Goal: Check status: Check status

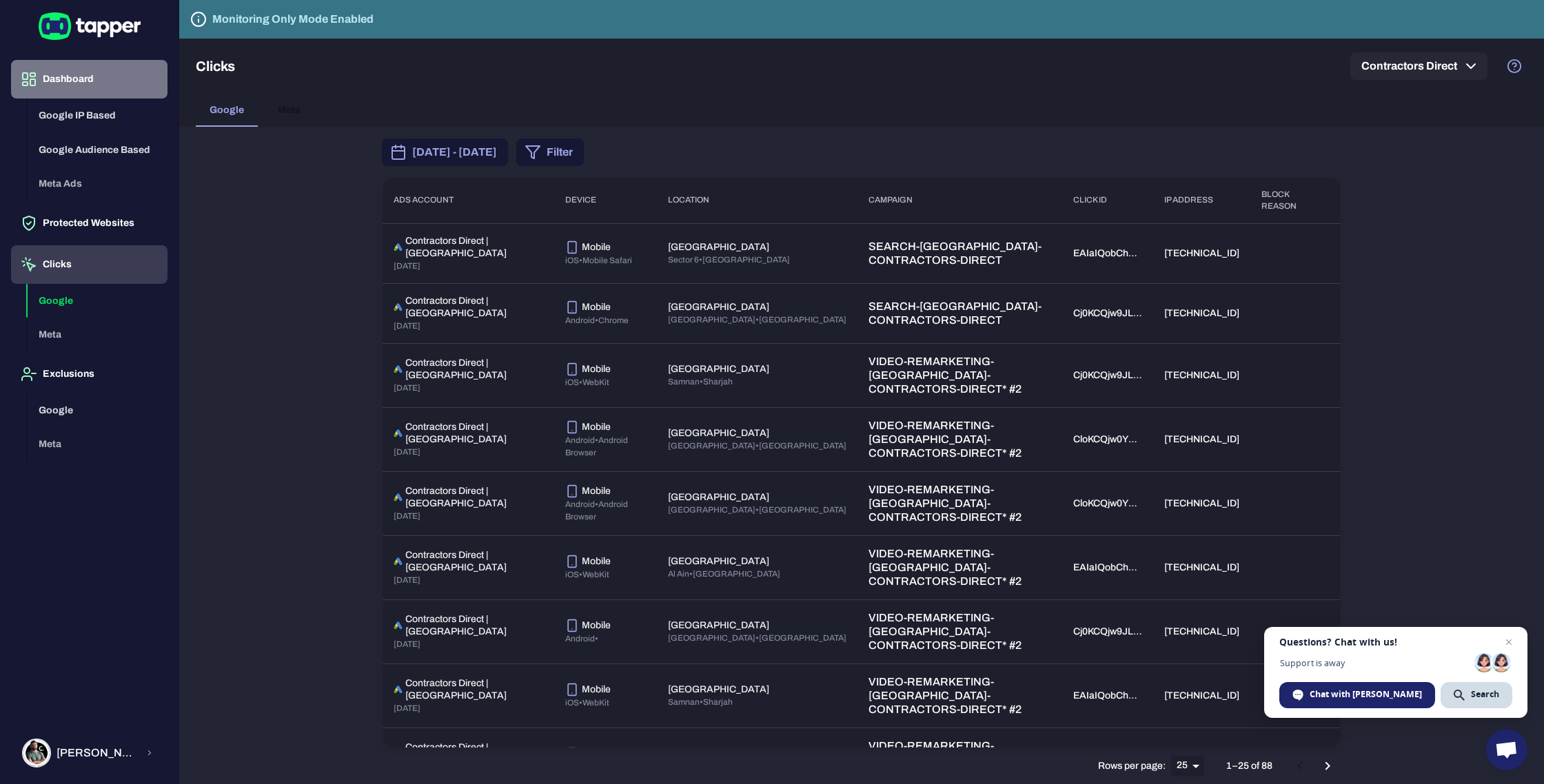
click at [72, 81] on button "Dashboard" at bounding box center [89, 79] width 156 height 38
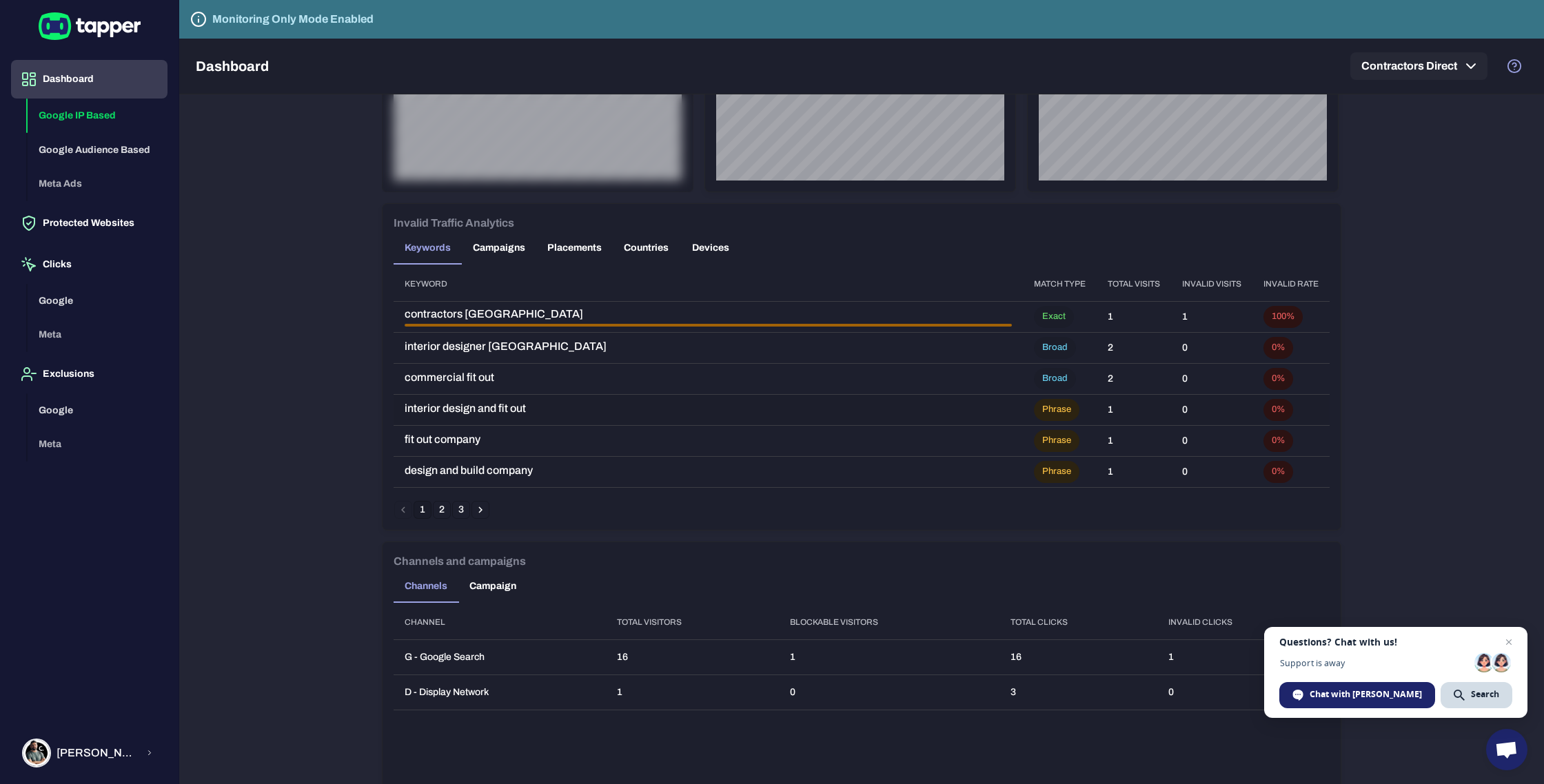
scroll to position [731, 0]
click at [481, 508] on icon "Go to next page" at bounding box center [480, 510] width 4 height 6
click at [482, 507] on icon "Go to next page" at bounding box center [480, 508] width 12 height 12
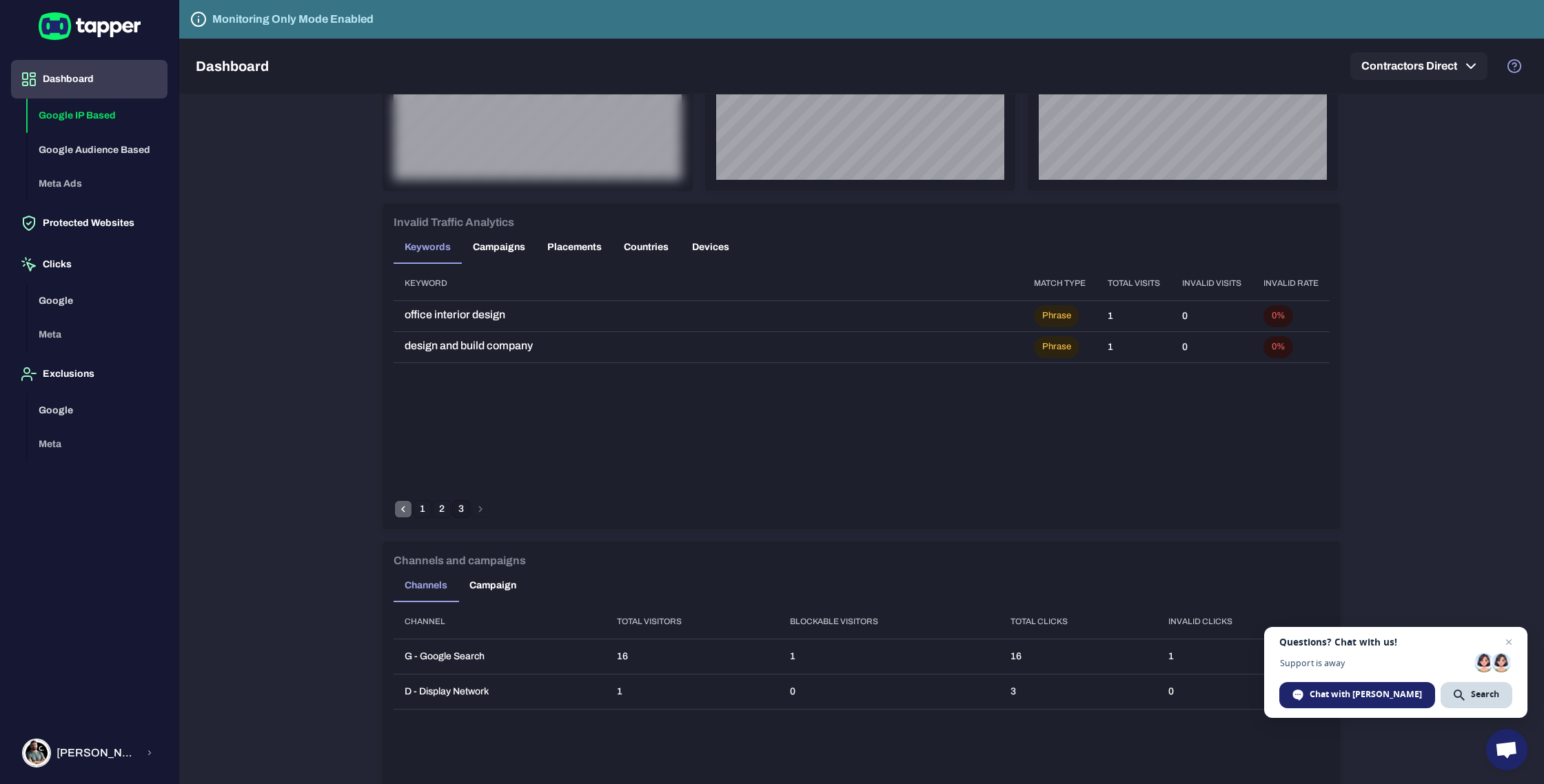
click at [404, 511] on icon "Go to previous page" at bounding box center [403, 508] width 12 height 12
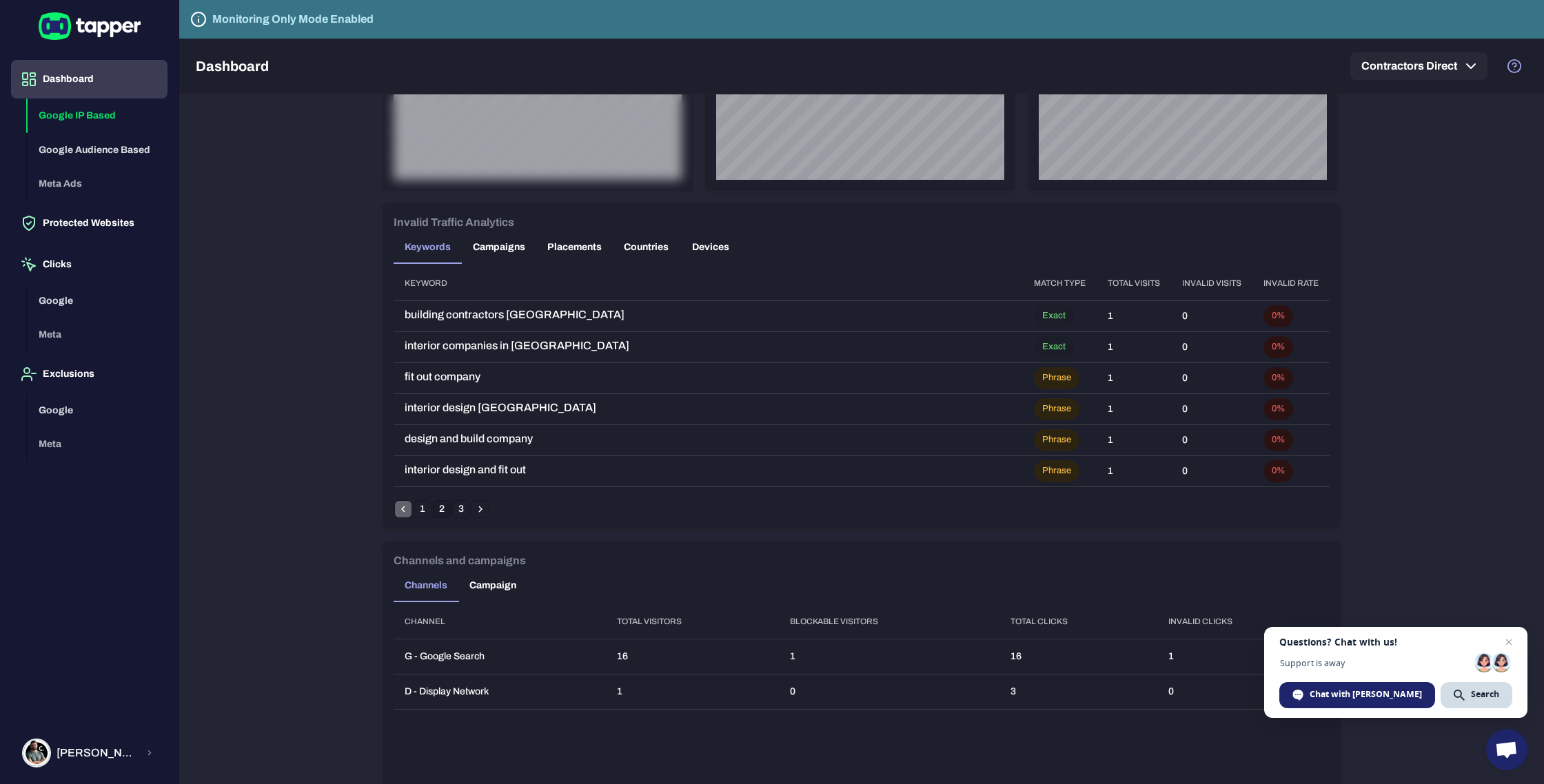
click at [404, 511] on icon "Go to previous page" at bounding box center [403, 508] width 12 height 12
click at [404, 511] on li "pagination navigation" at bounding box center [403, 509] width 19 height 18
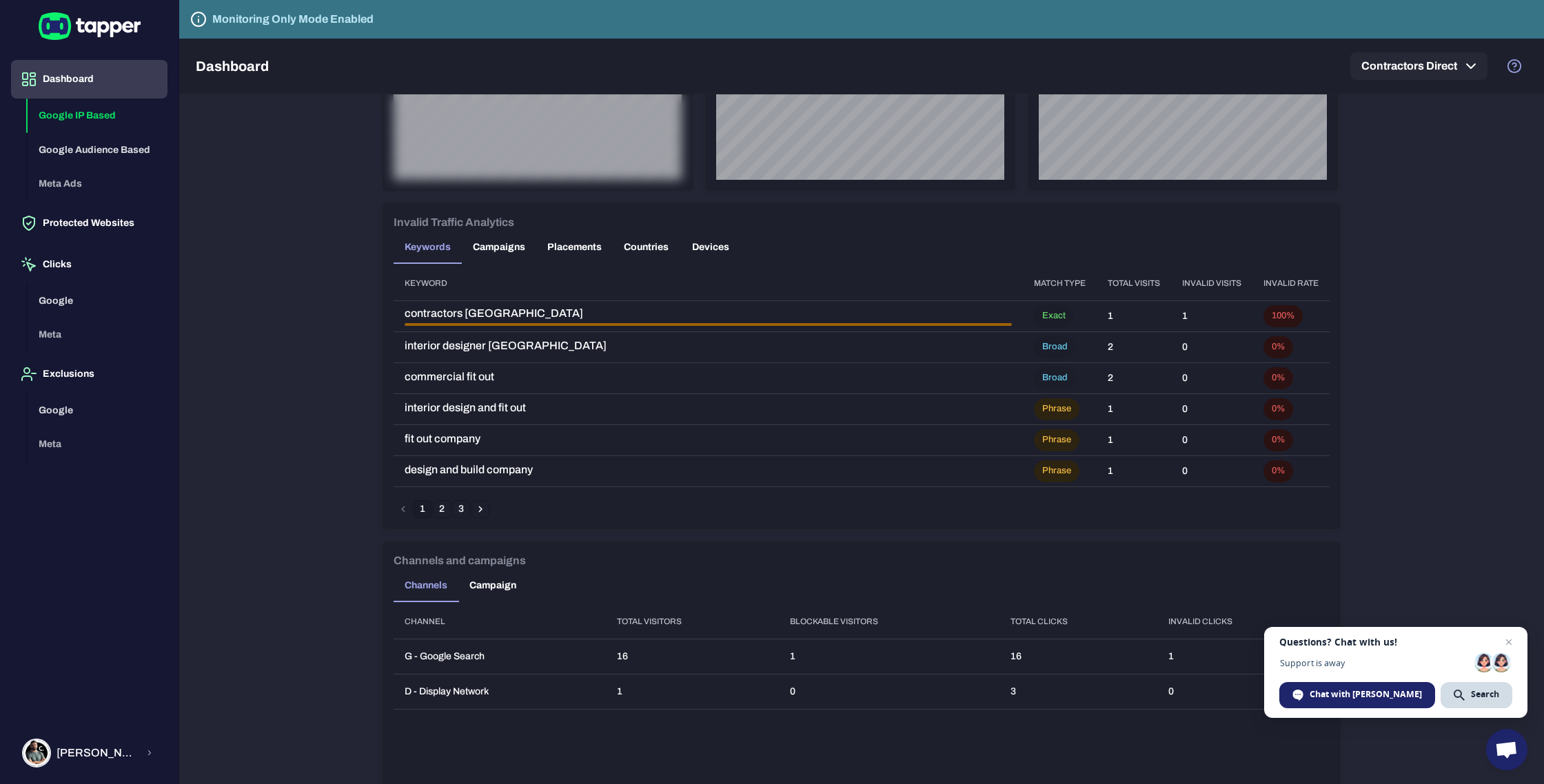
scroll to position [826, 0]
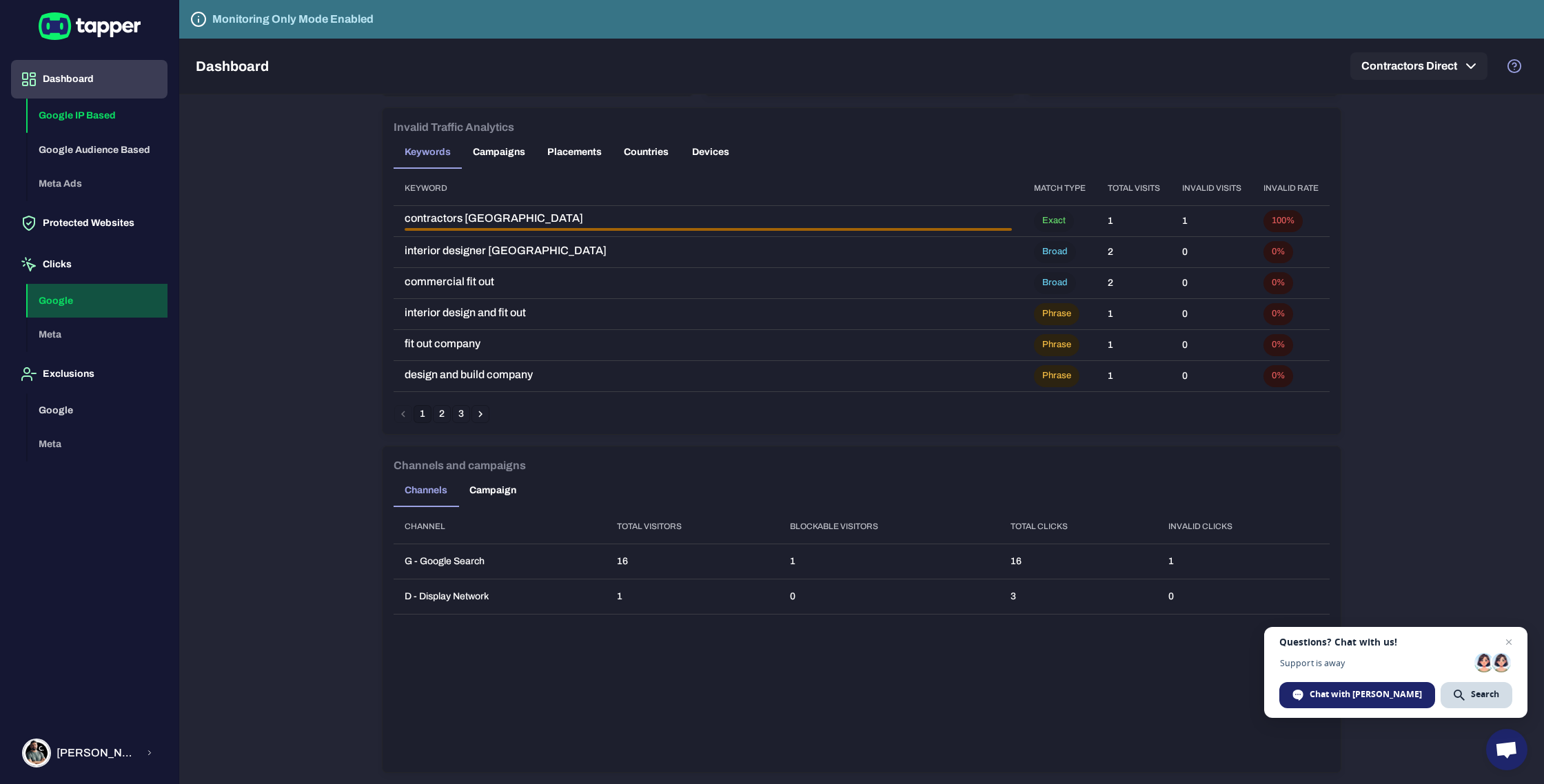
click at [70, 297] on button "Google" at bounding box center [97, 301] width 140 height 34
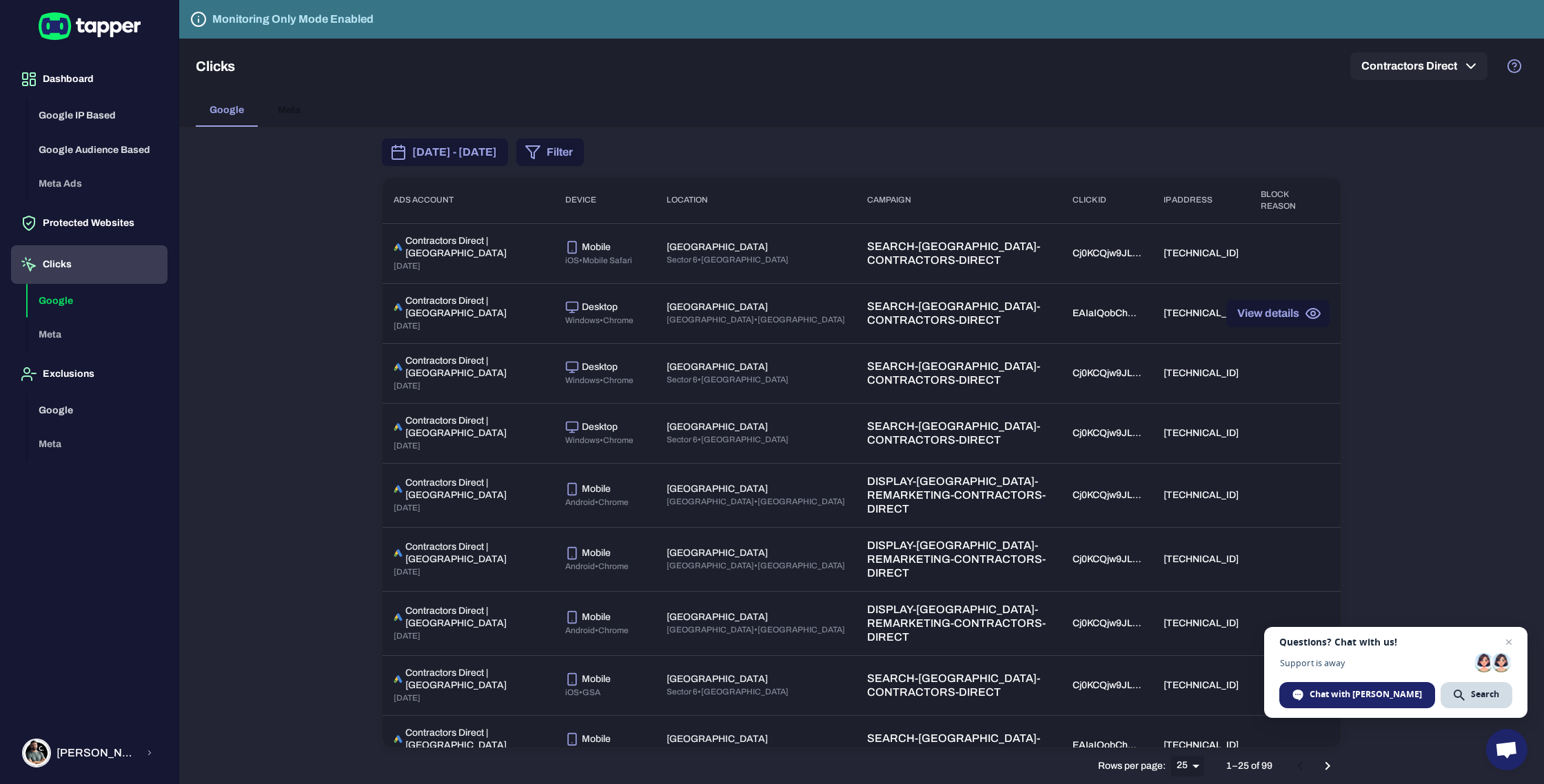
click at [1271, 320] on button "View details" at bounding box center [1278, 313] width 103 height 27
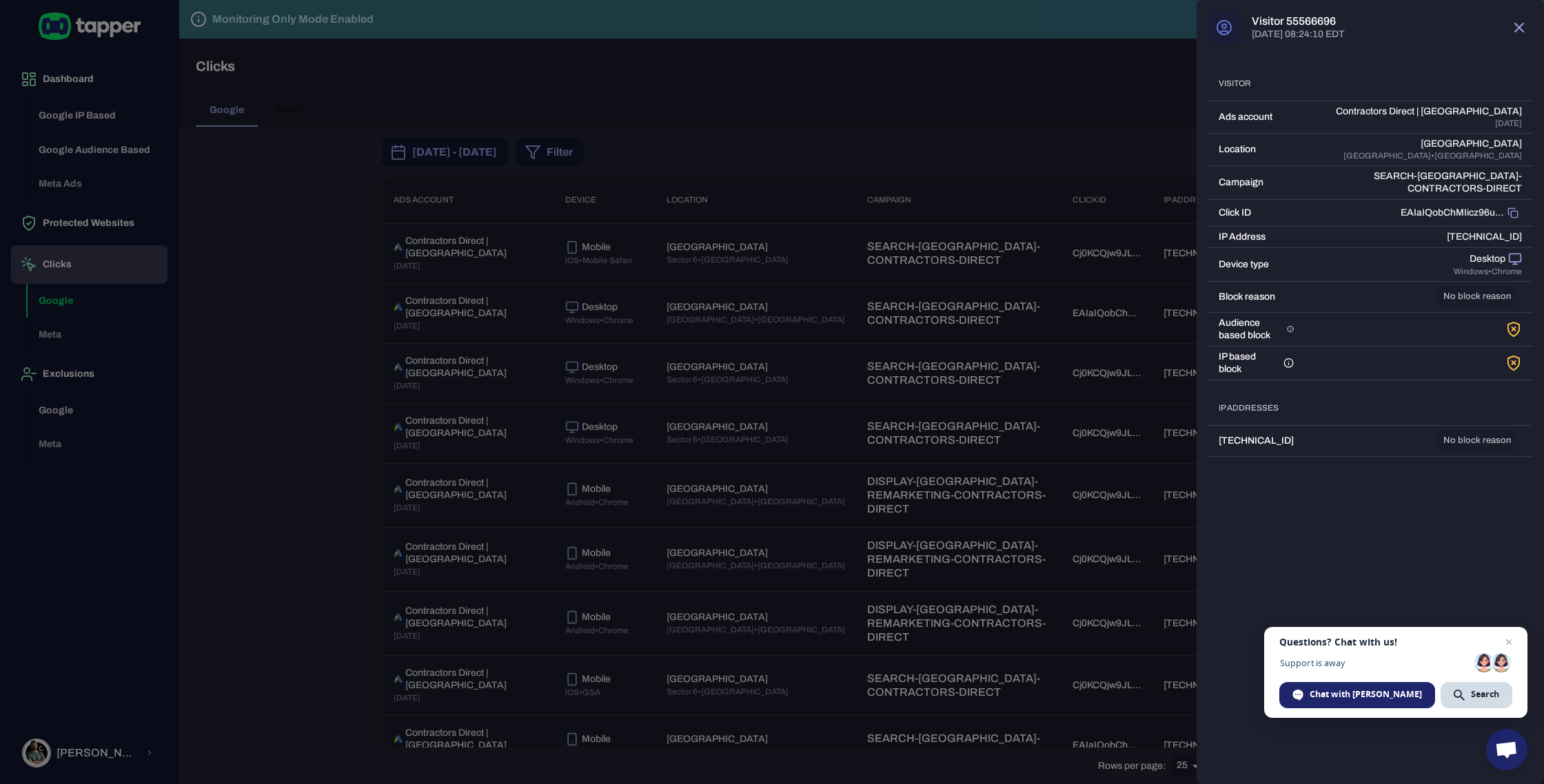
click at [1139, 152] on div at bounding box center [772, 392] width 1544 height 784
